Goal: Task Accomplishment & Management: Manage account settings

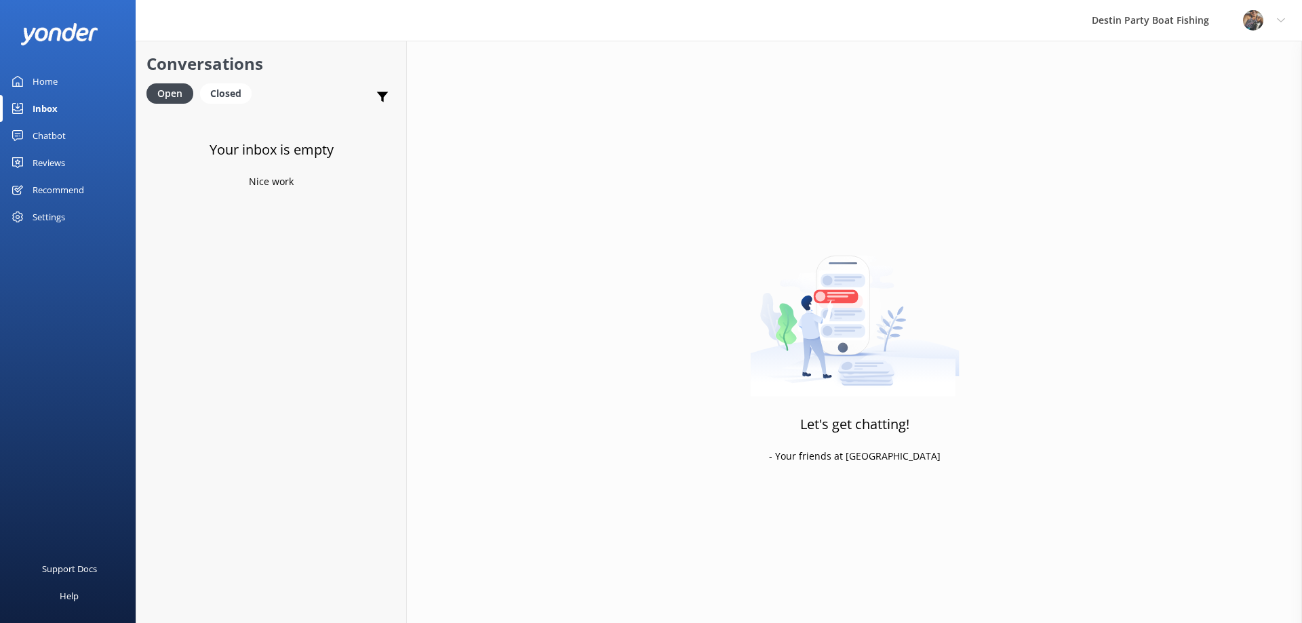
click at [45, 61] on div at bounding box center [68, 34] width 136 height 68
click at [54, 87] on div "Home" at bounding box center [45, 81] width 25 height 27
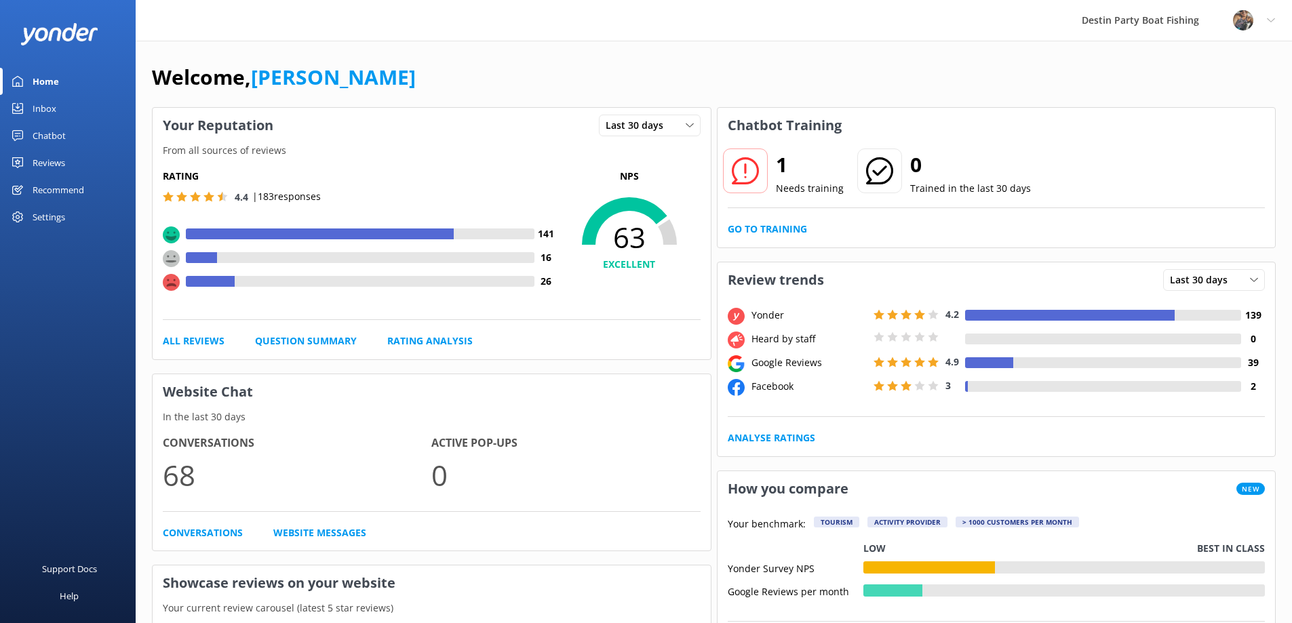
click at [1144, 16] on div "Destin Party Boat Fishing" at bounding box center [1140, 20] width 151 height 41
click at [1255, 20] on div at bounding box center [1247, 20] width 28 height 20
click at [1203, 98] on link "Logout" at bounding box center [1225, 93] width 136 height 34
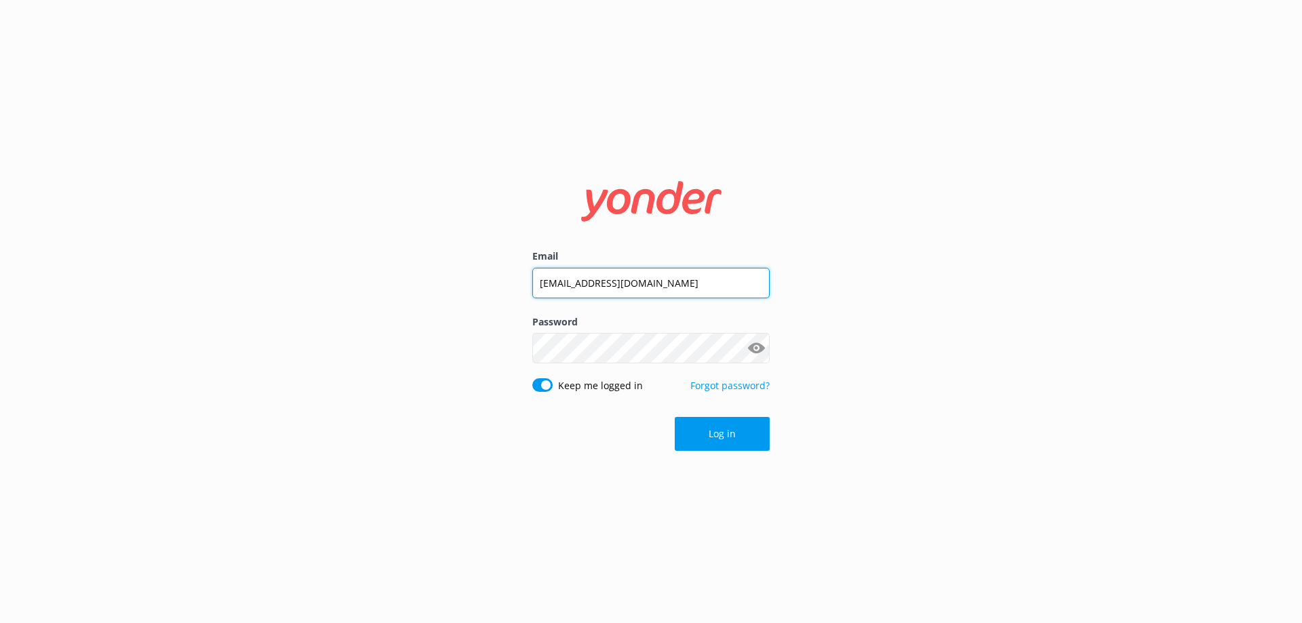
drag, startPoint x: 692, startPoint y: 271, endPoint x: 109, endPoint y: 229, distance: 584.7
click at [142, 287] on div "Email [EMAIL_ADDRESS][DOMAIN_NAME] Password Show password Keep me logged in For…" at bounding box center [651, 311] width 1302 height 623
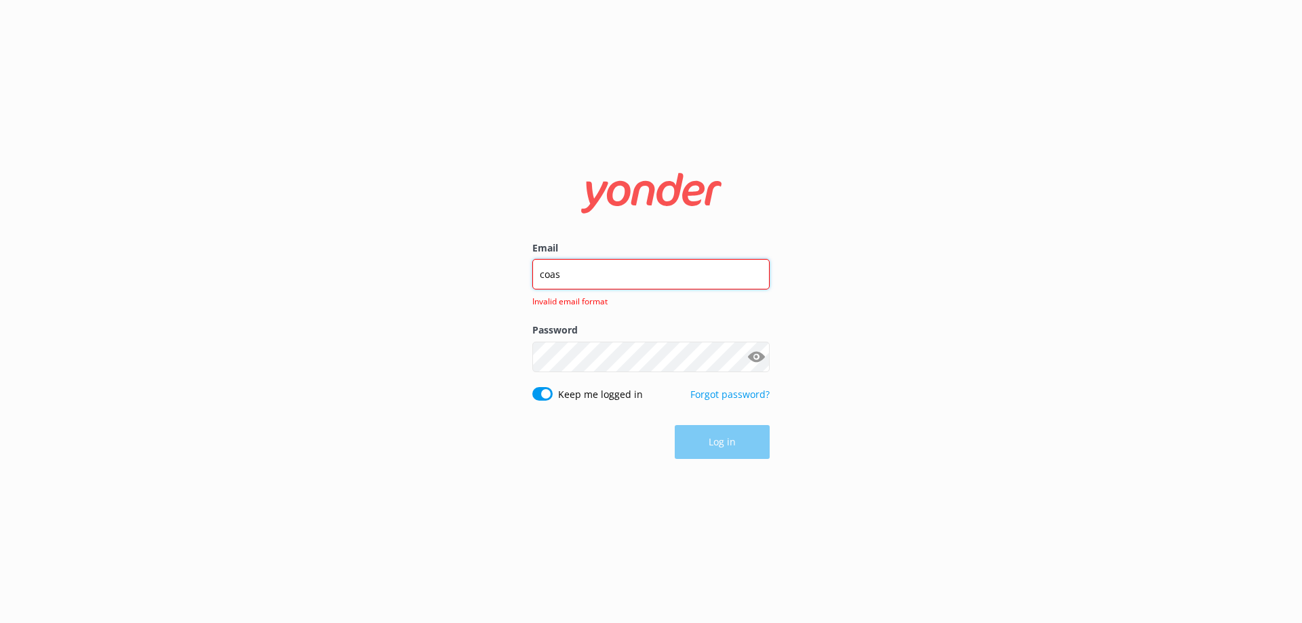
type input "[EMAIL_ADDRESS][DOMAIN_NAME]"
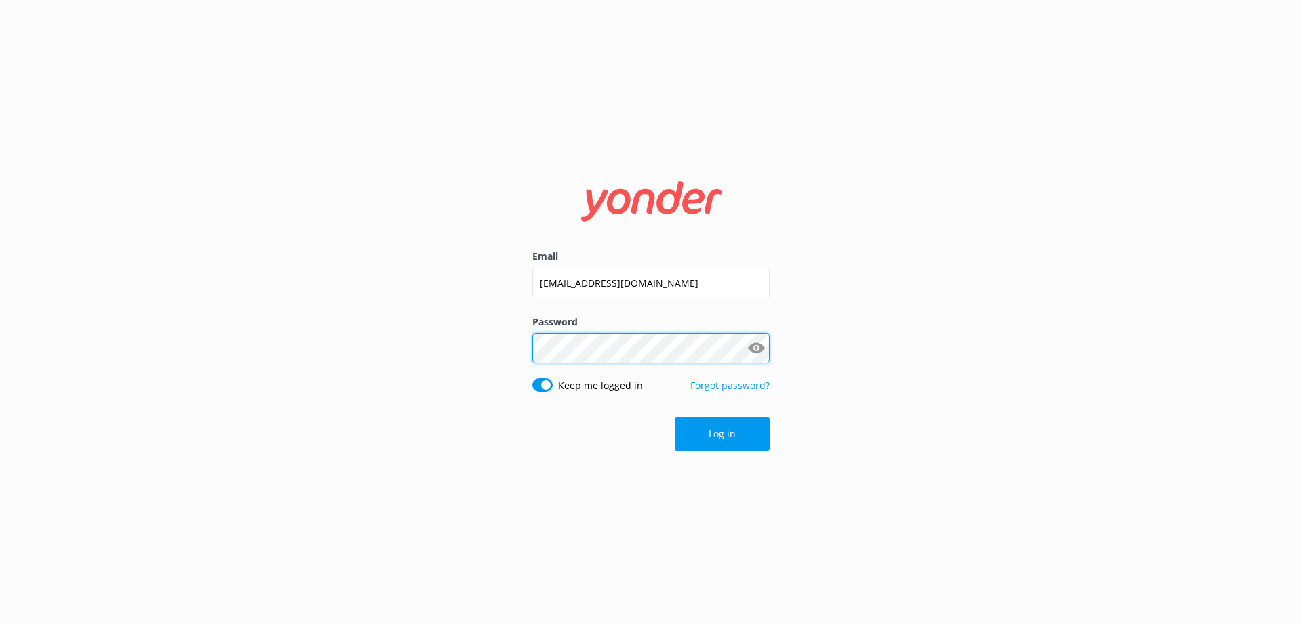
click at [293, 332] on div "Email [EMAIL_ADDRESS][DOMAIN_NAME] Password Show password Keep me logged in For…" at bounding box center [651, 311] width 1302 height 623
click button "Log in" at bounding box center [722, 434] width 95 height 34
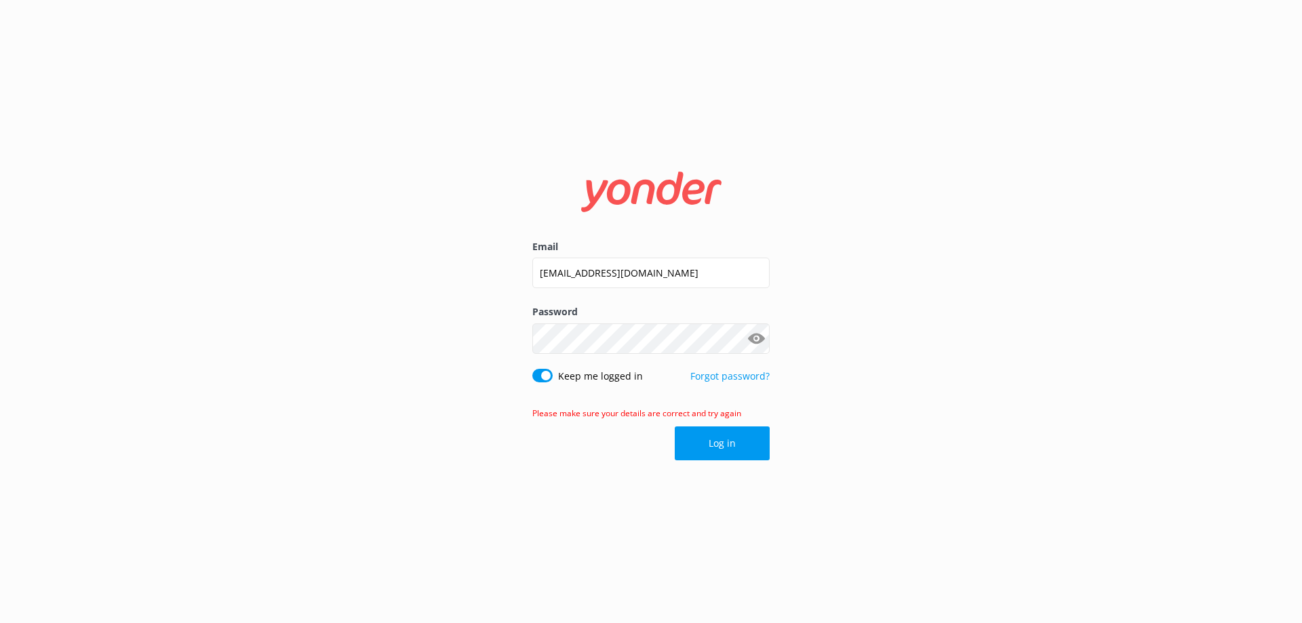
click at [748, 348] on button "Show password" at bounding box center [756, 338] width 27 height 27
click at [727, 448] on button "Log in" at bounding box center [722, 444] width 95 height 34
